Goal: Information Seeking & Learning: Learn about a topic

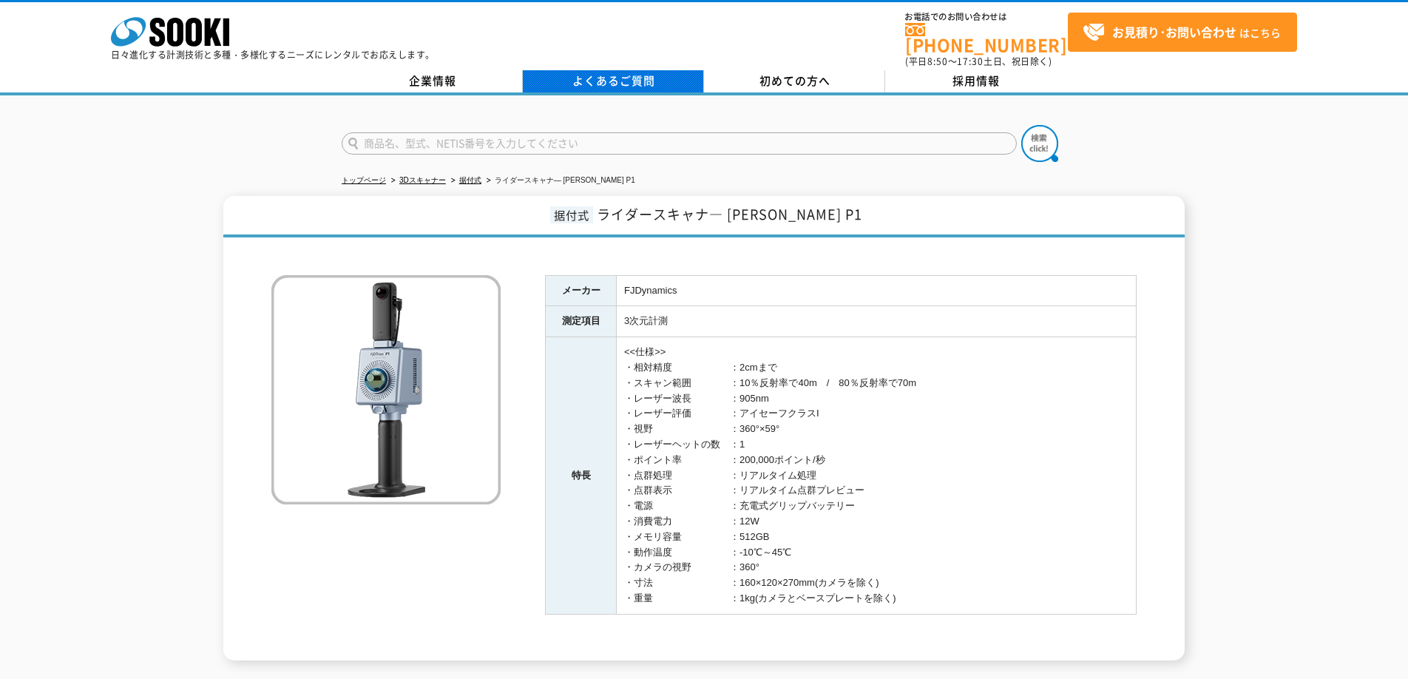
click at [614, 71] on link "よくあるご質問" at bounding box center [613, 81] width 181 height 22
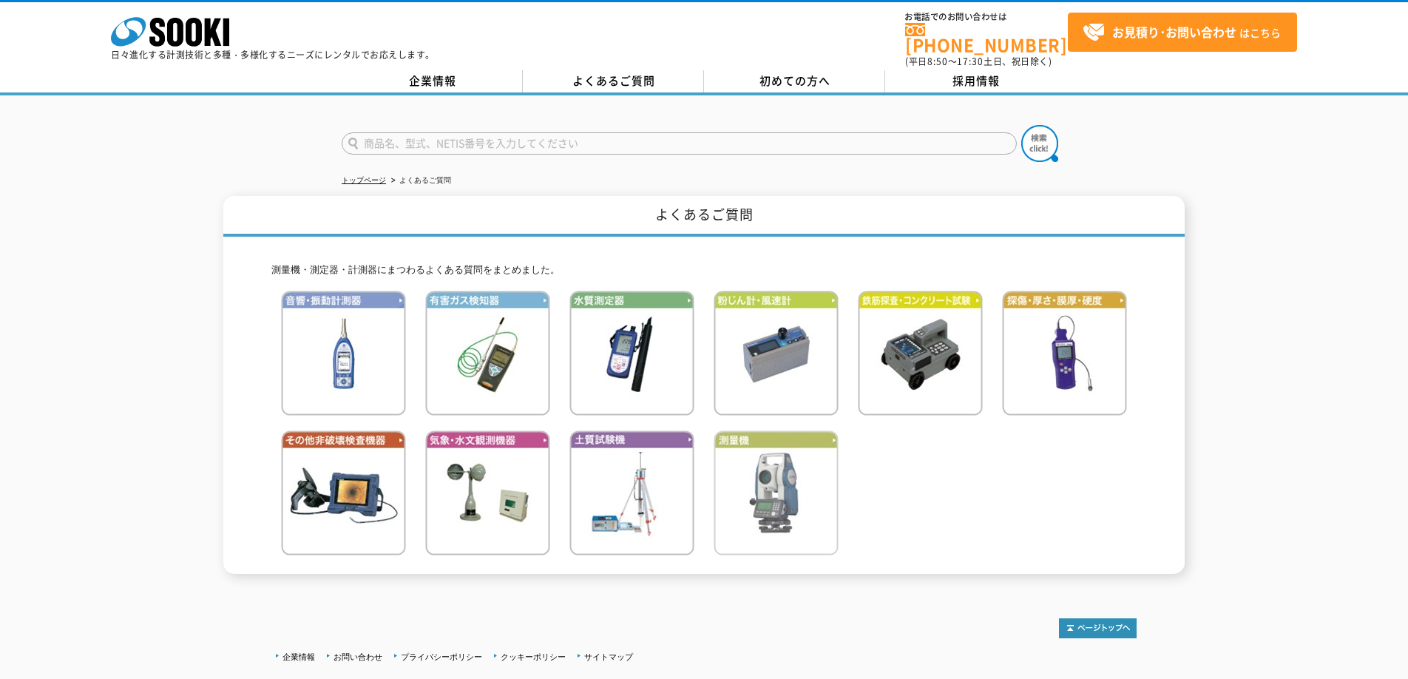
click at [786, 497] on img at bounding box center [775, 492] width 125 height 125
click at [628, 466] on img at bounding box center [631, 492] width 125 height 125
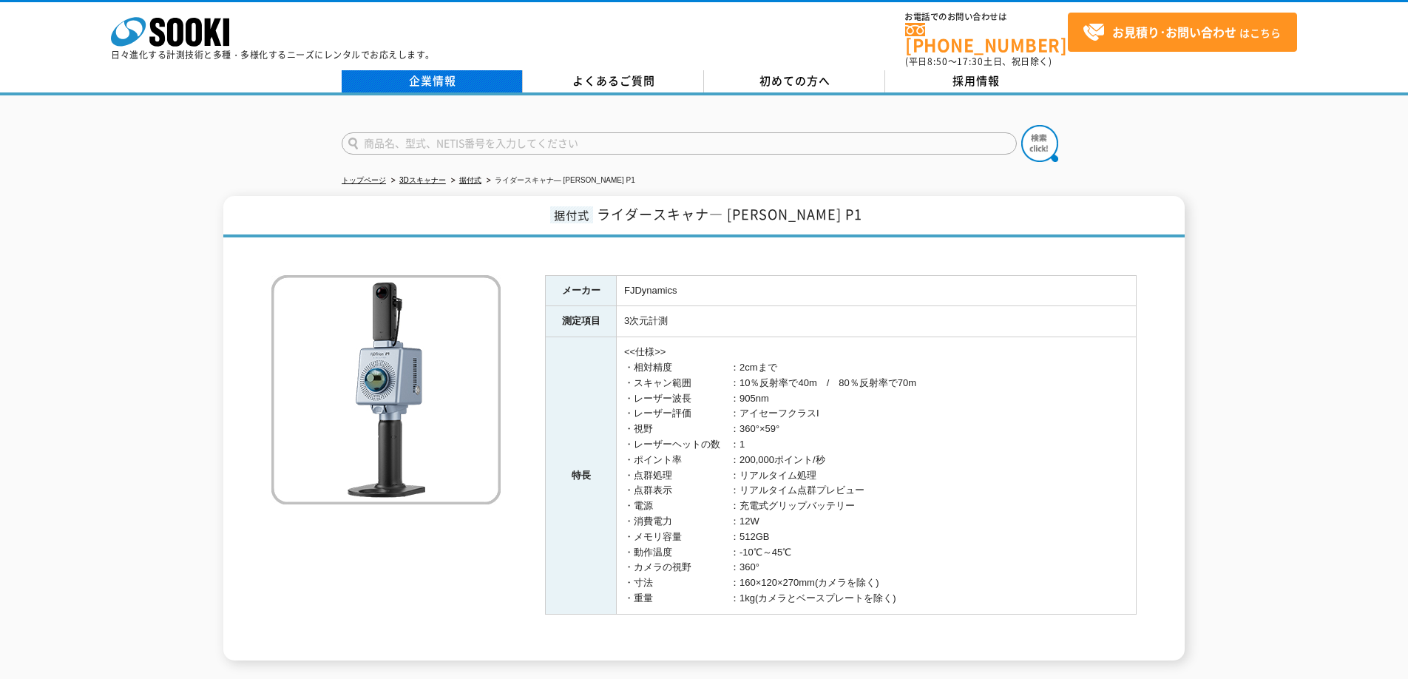
click at [438, 75] on link "企業情報" at bounding box center [432, 81] width 181 height 22
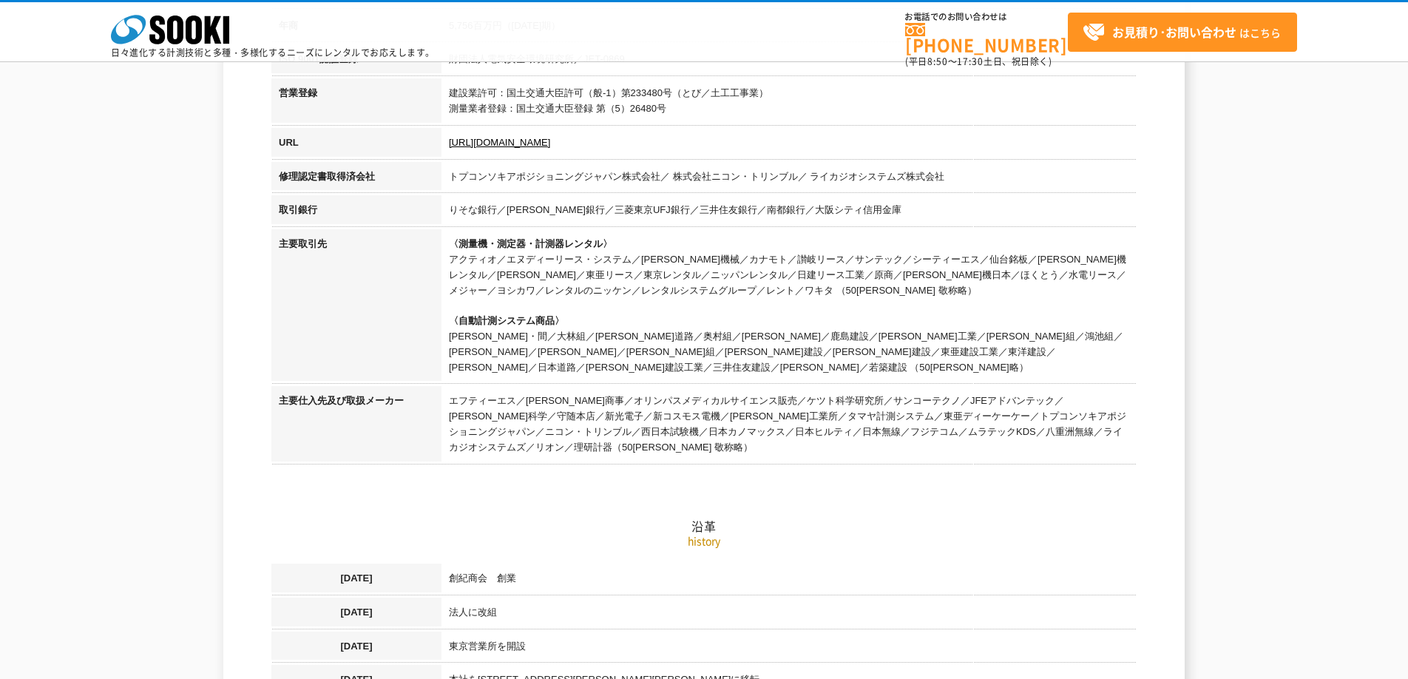
scroll to position [509, 0]
